Goal: Information Seeking & Learning: Find contact information

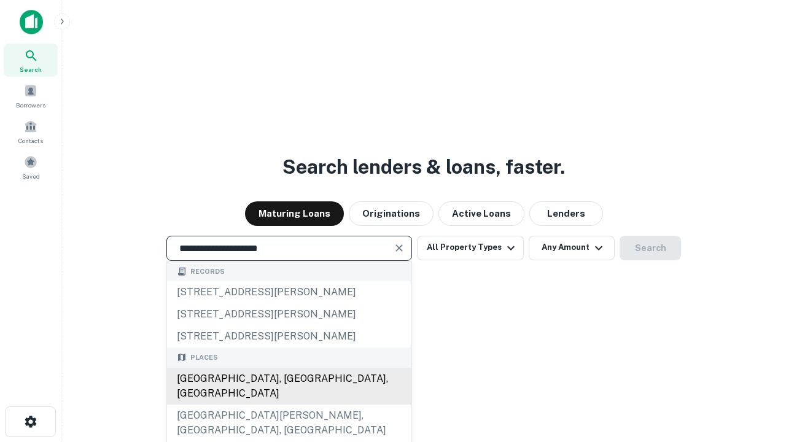
click at [289, 405] on div "Santa Monica, CA, USA" at bounding box center [289, 386] width 244 height 37
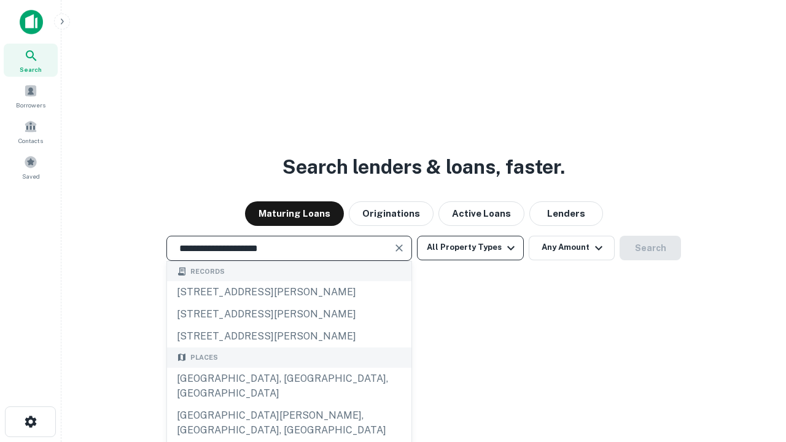
type input "**********"
click at [471, 248] on button "All Property Types" at bounding box center [470, 248] width 107 height 25
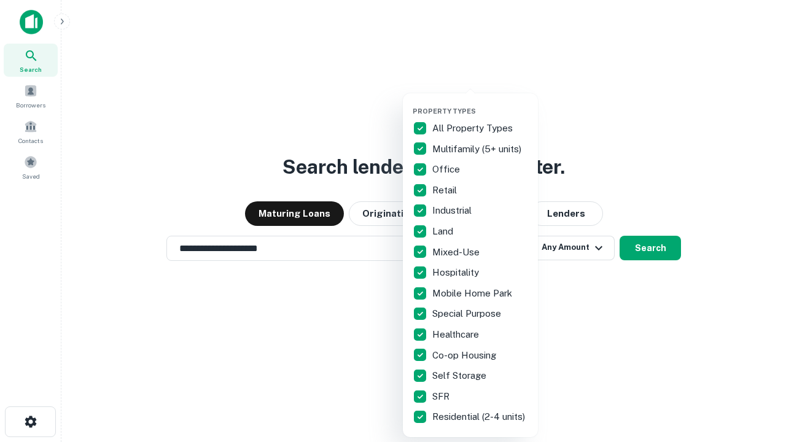
click at [480, 103] on button "button" at bounding box center [480, 103] width 135 height 1
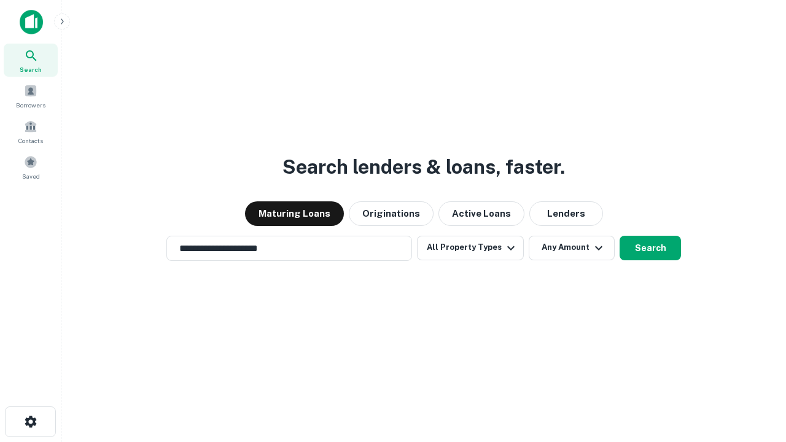
scroll to position [7, 148]
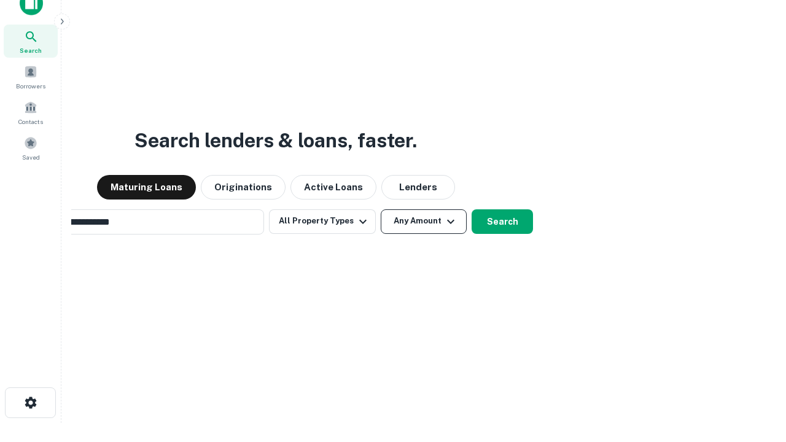
click at [381, 209] on button "Any Amount" at bounding box center [424, 221] width 86 height 25
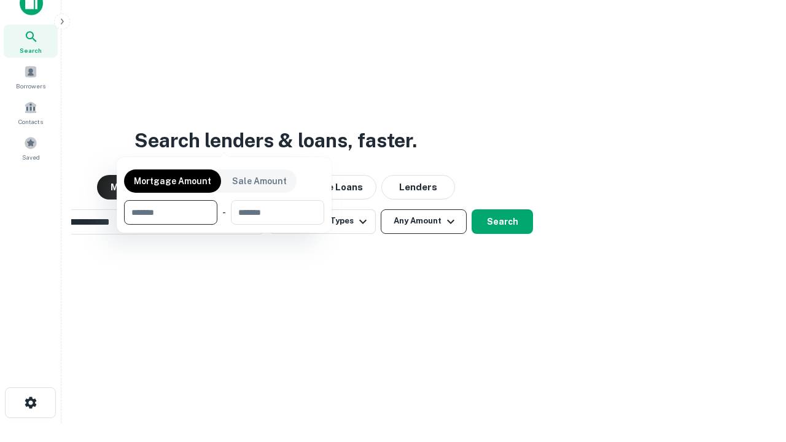
scroll to position [20, 0]
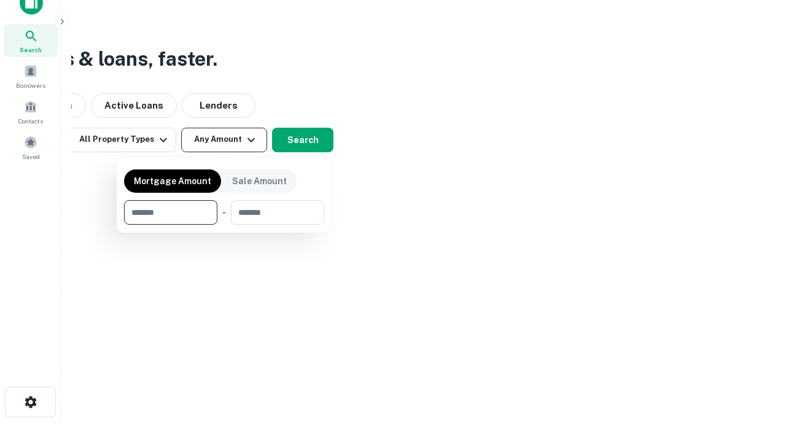
type input "*******"
click at [224, 225] on button "button" at bounding box center [224, 225] width 200 height 1
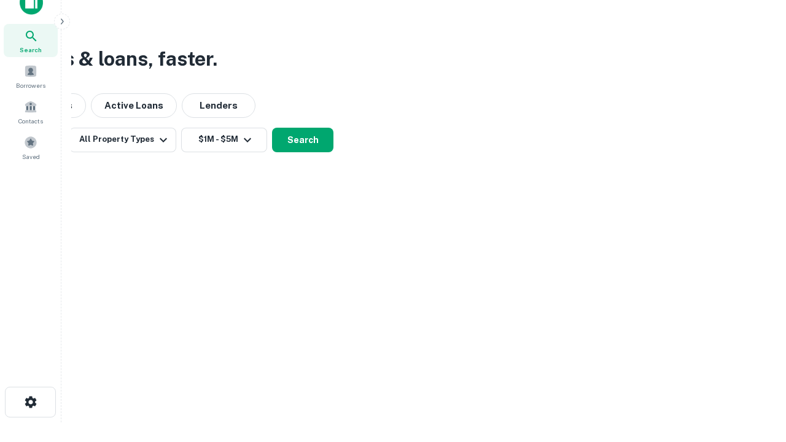
scroll to position [7, 227]
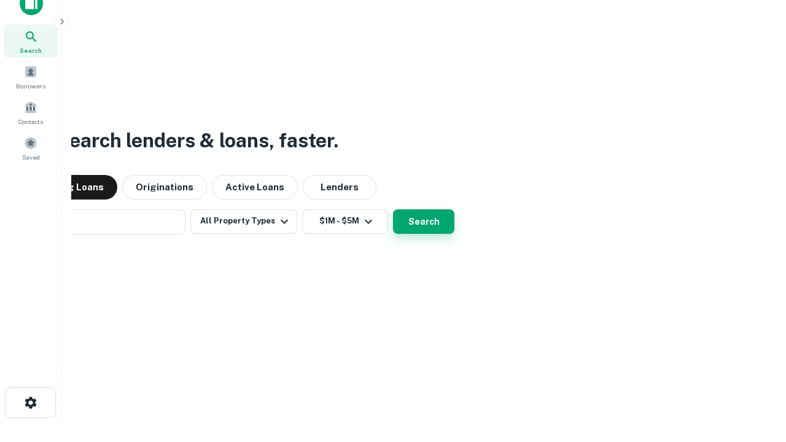
click at [393, 209] on button "Search" at bounding box center [423, 221] width 61 height 25
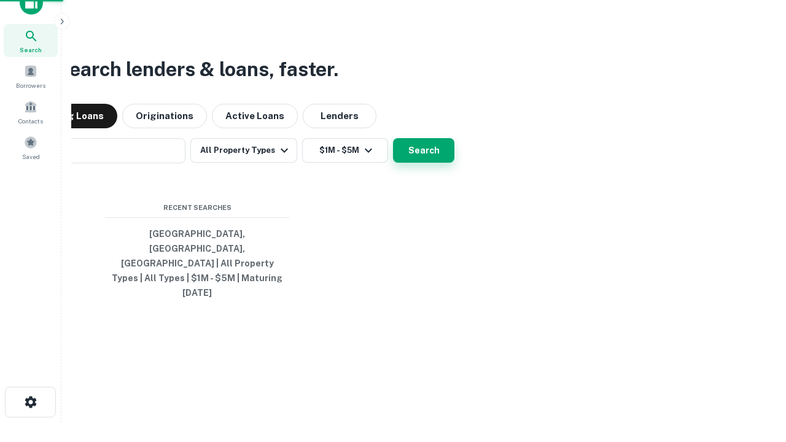
scroll to position [33, 348]
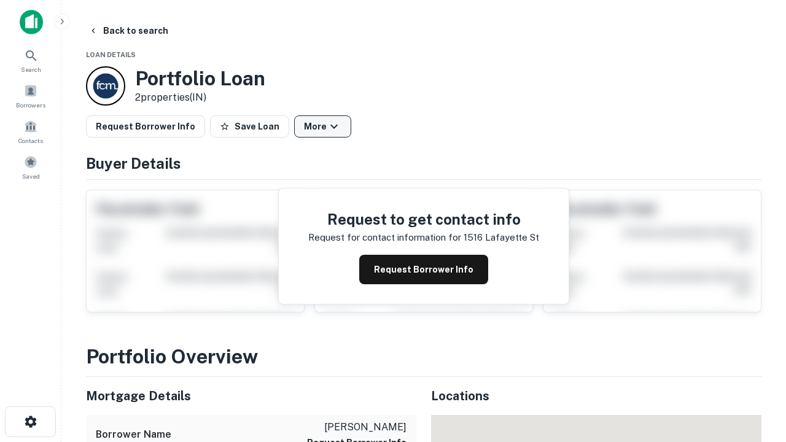
click at [322, 127] on button "More" at bounding box center [322, 126] width 57 height 22
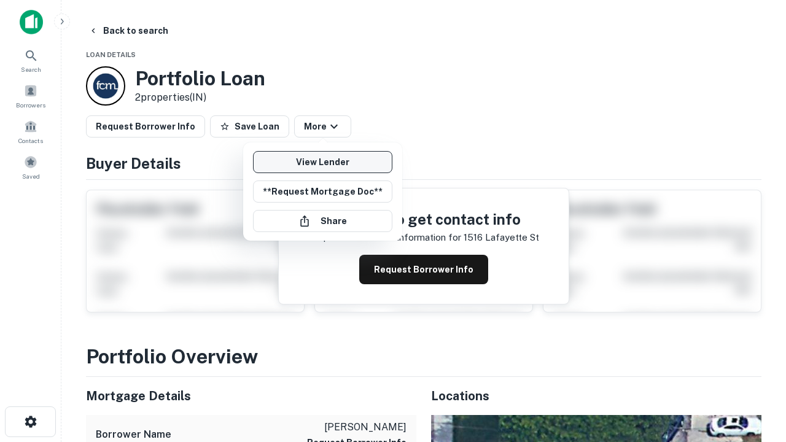
click at [322, 162] on link "View Lender" at bounding box center [322, 162] width 139 height 22
